Goal: Information Seeking & Learning: Learn about a topic

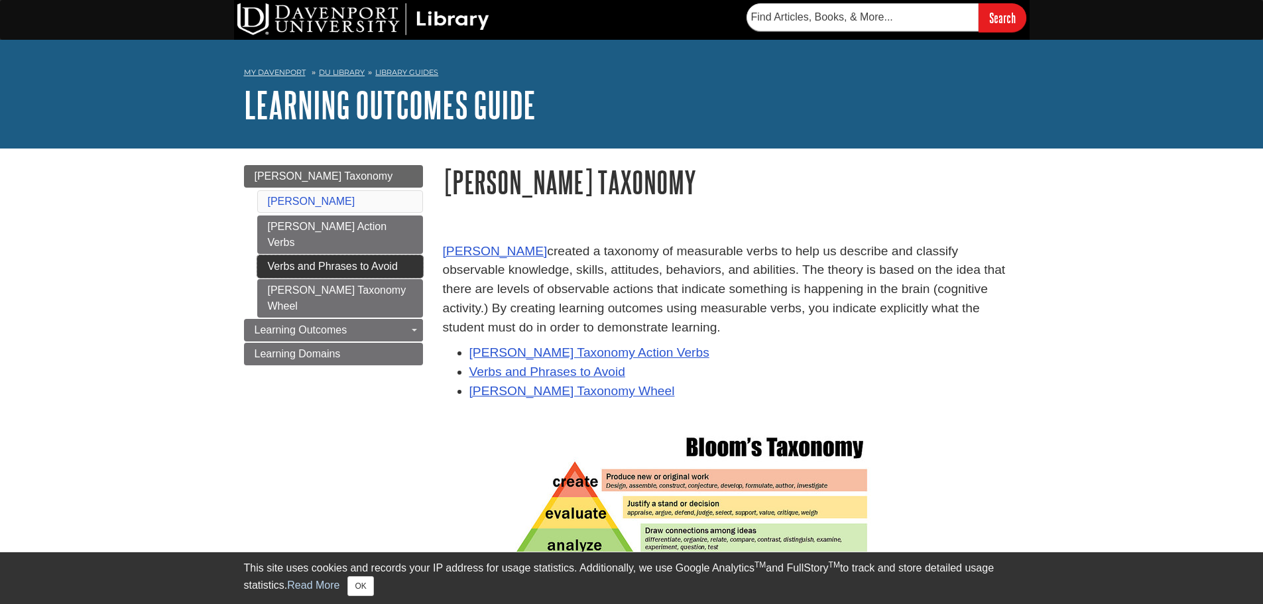
click at [345, 255] on link "Verbs and Phrases to Avoid" at bounding box center [340, 266] width 166 height 23
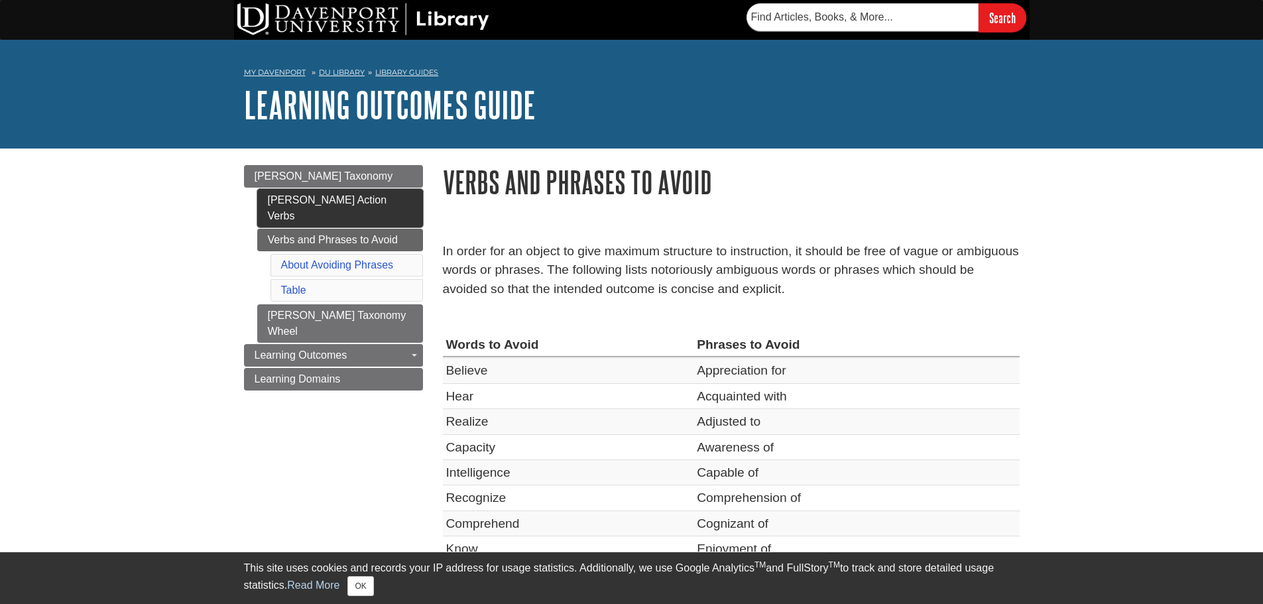
click at [334, 202] on link "[PERSON_NAME] Action Verbs" at bounding box center [340, 208] width 166 height 38
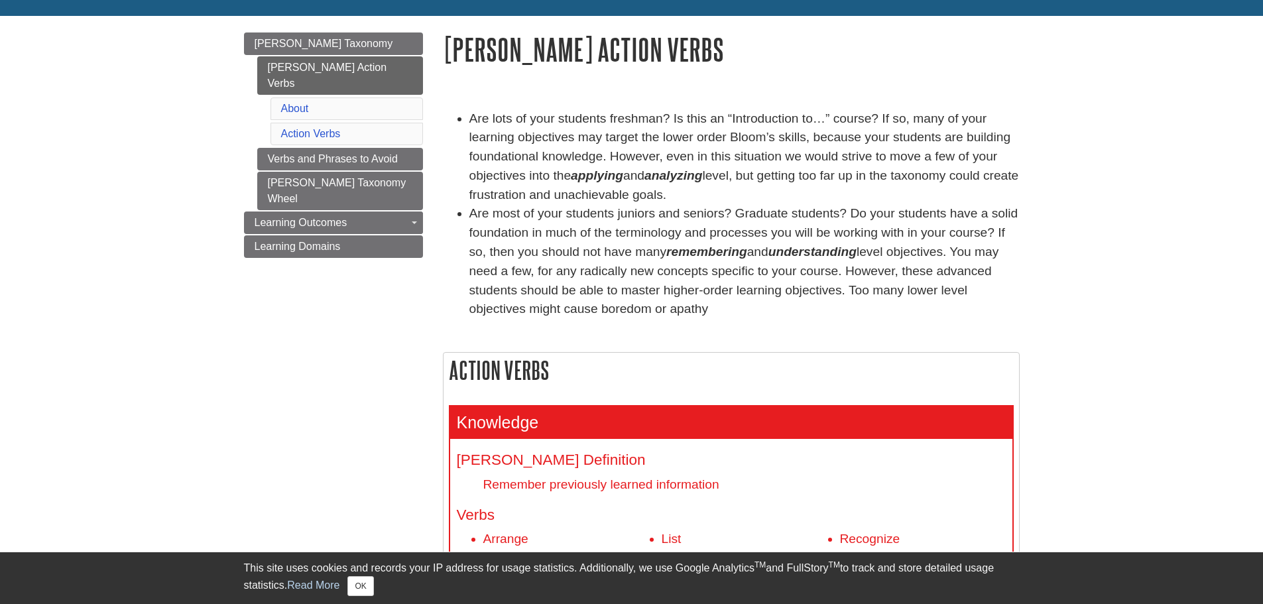
scroll to position [265, 0]
